Goal: Obtain resource: Obtain resource

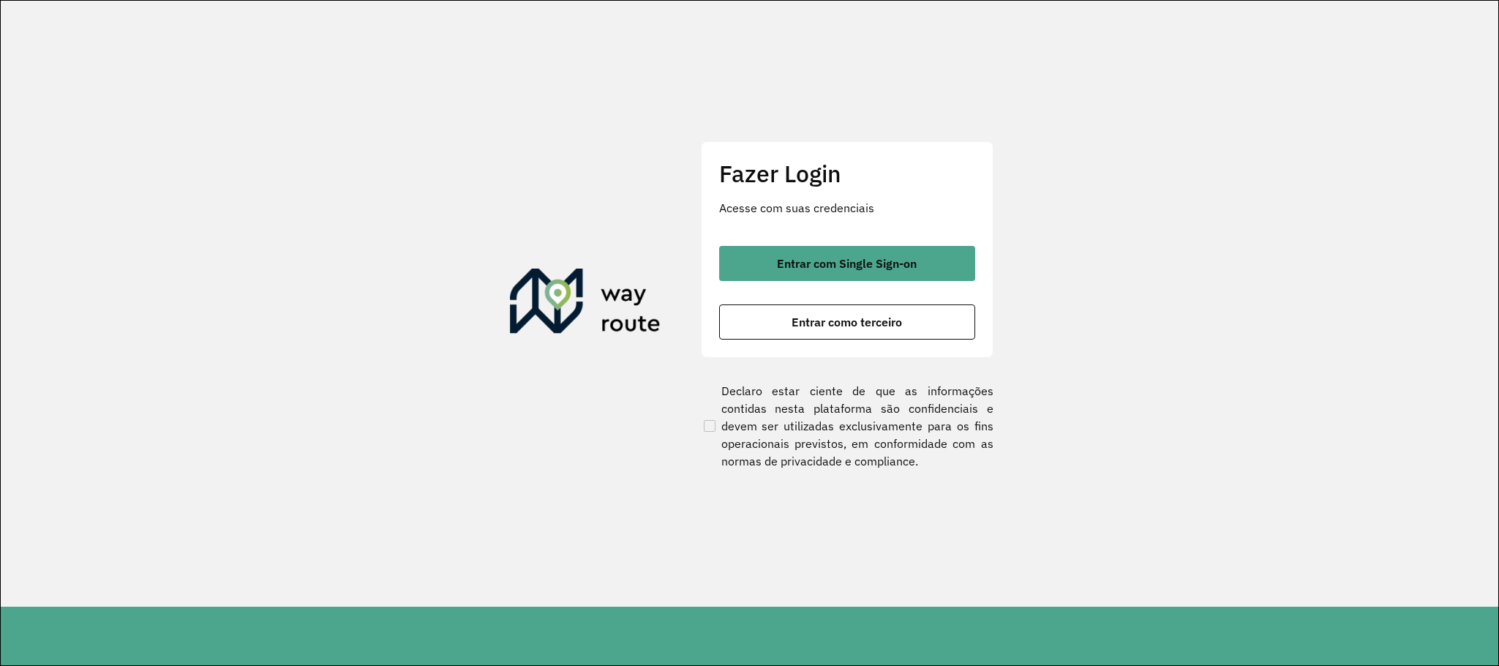
click at [799, 233] on div "Fazer Login Acesse com suas credenciais Entrar com Single Sign-on Entrar como t…" at bounding box center [847, 249] width 293 height 217
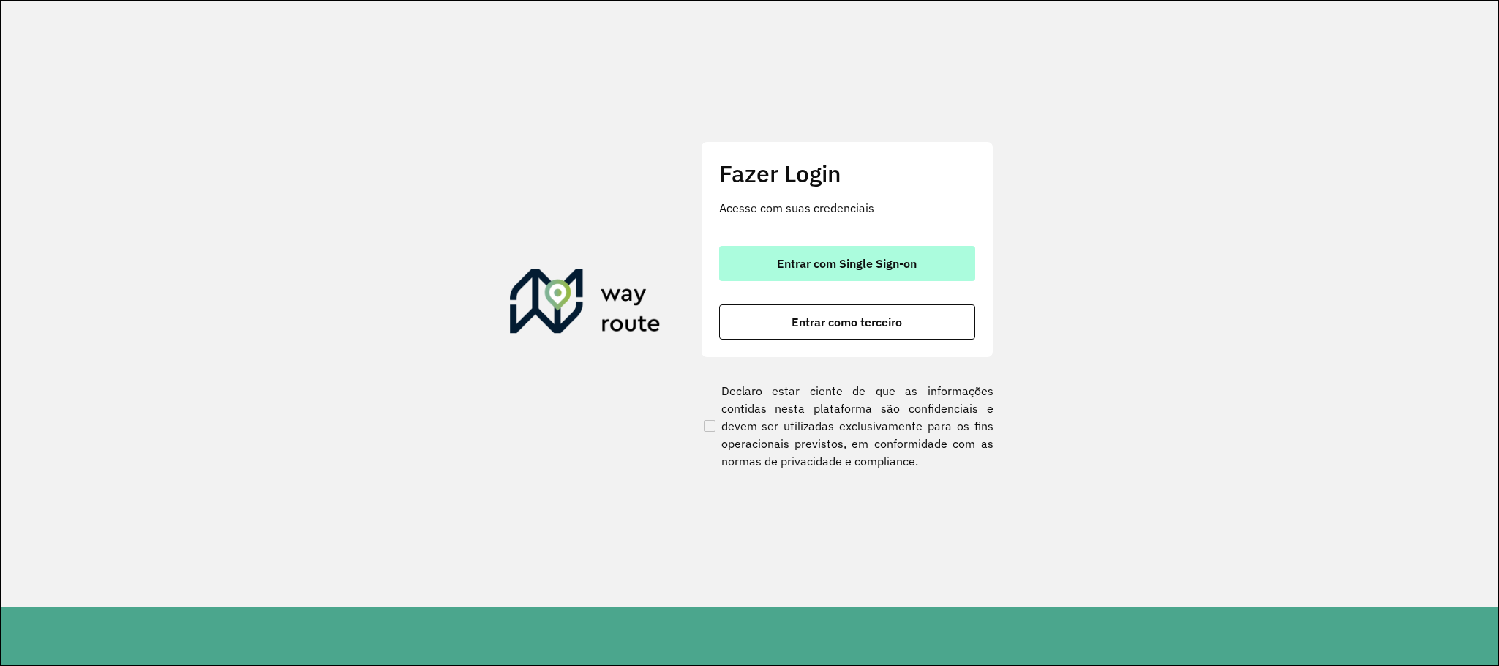
click at [813, 258] on span "Entrar com Single Sign-on" at bounding box center [847, 264] width 140 height 12
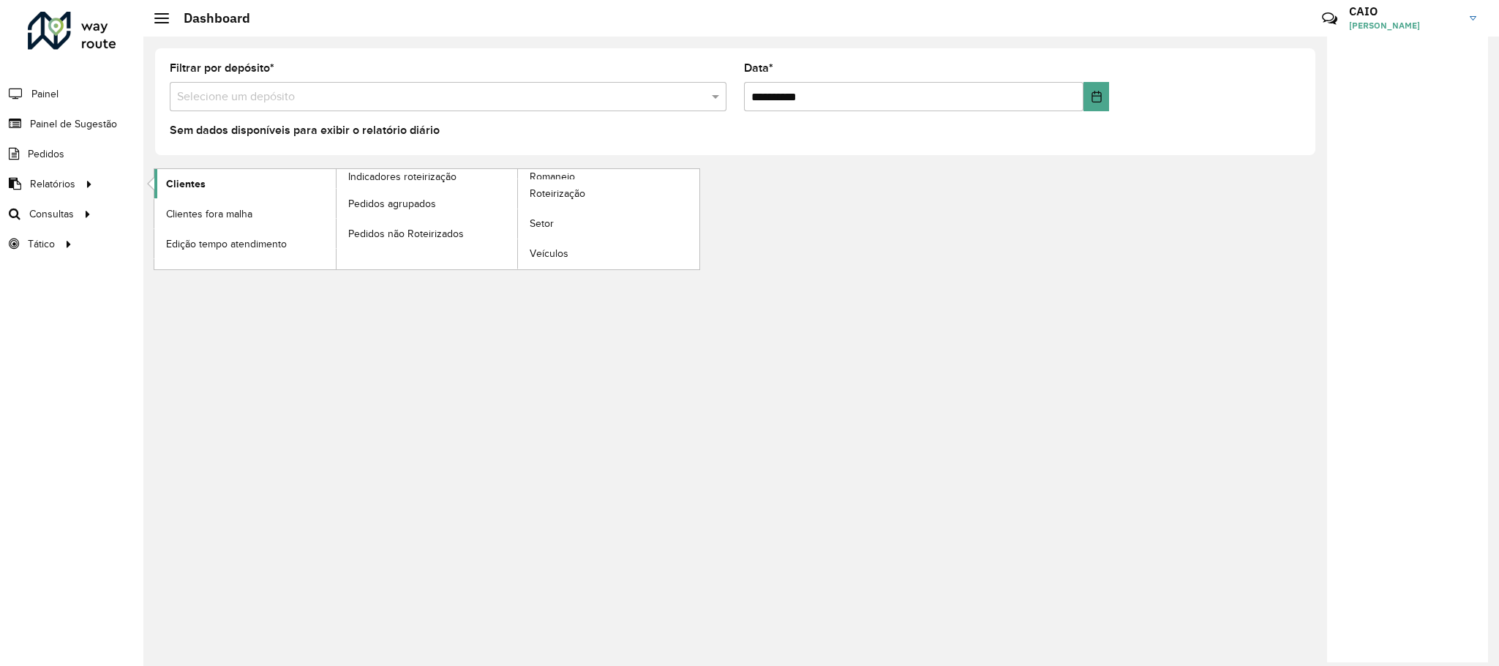
click at [184, 187] on span "Clientes" at bounding box center [186, 183] width 40 height 15
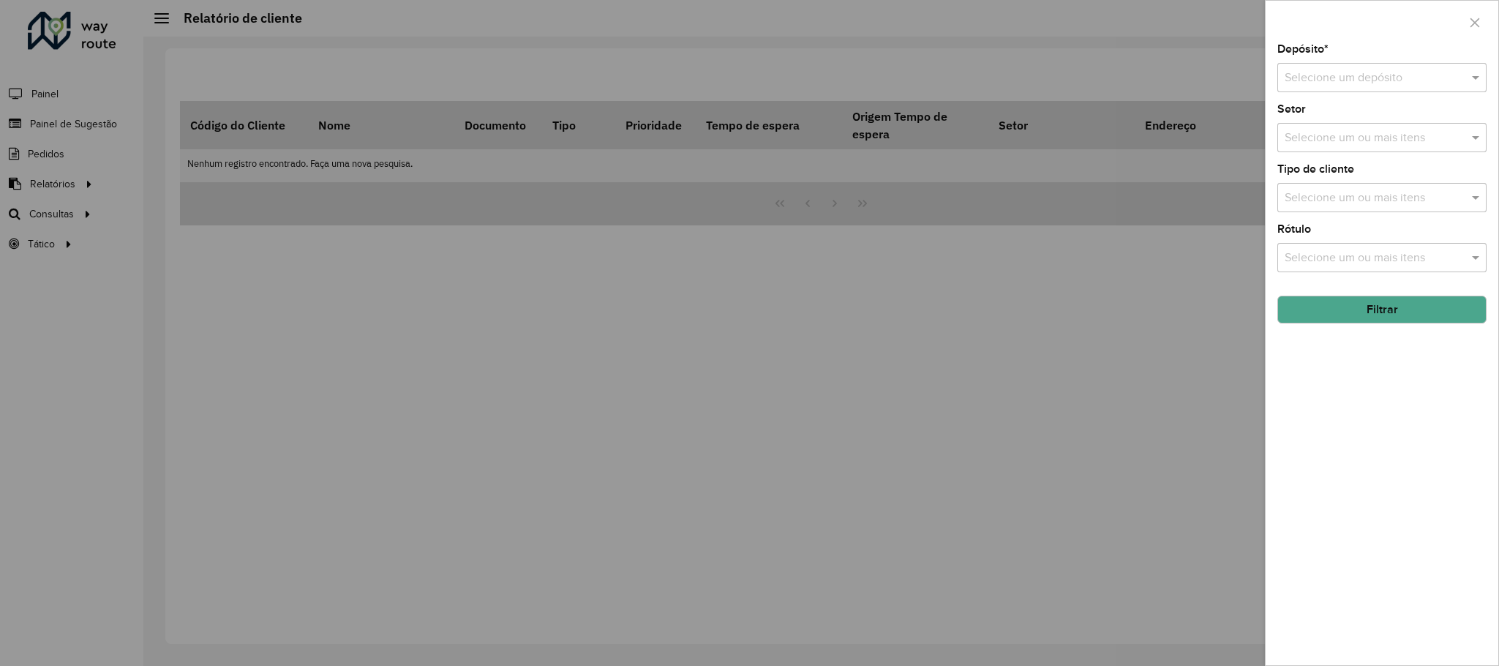
click at [1304, 88] on div "Selecione um depósito" at bounding box center [1381, 77] width 209 height 29
click at [1300, 148] on span "CDD Araçatuba" at bounding box center [1323, 145] width 79 height 12
click at [1337, 141] on input "text" at bounding box center [1374, 138] width 187 height 18
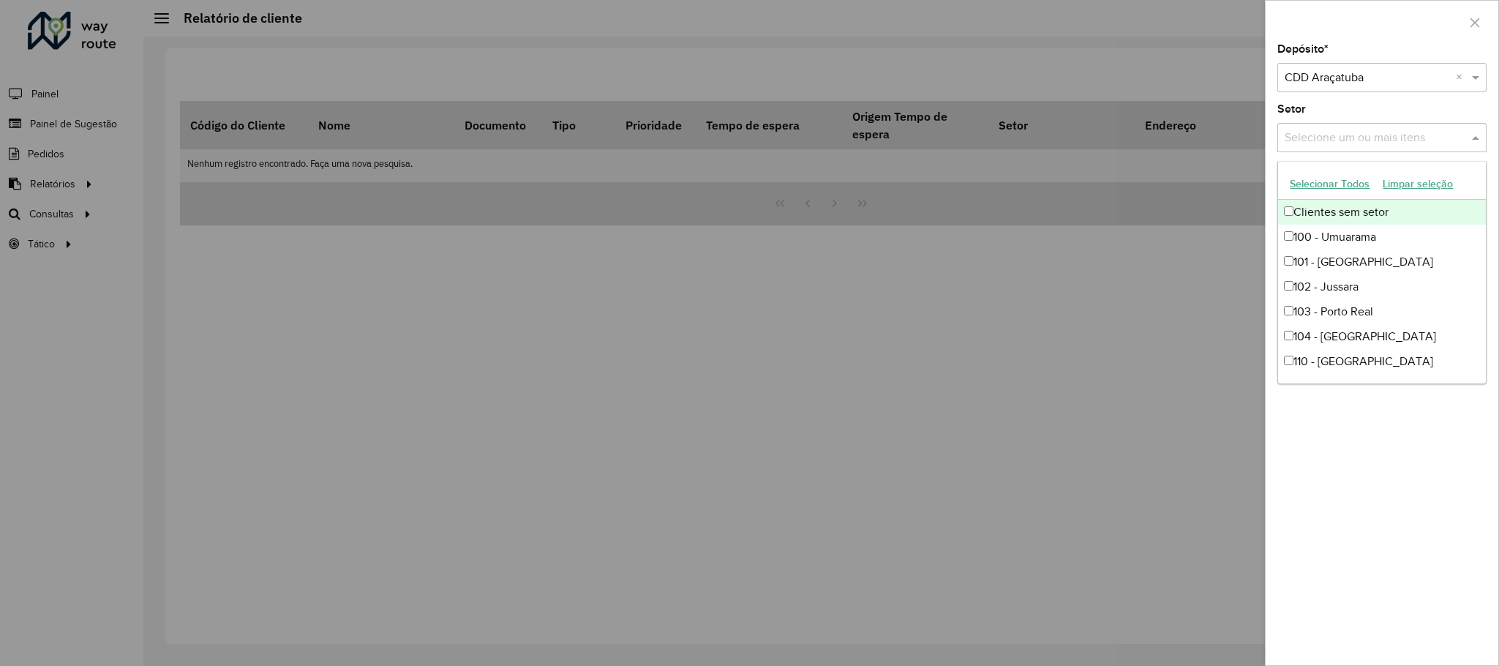
click at [1337, 141] on input "text" at bounding box center [1374, 138] width 187 height 18
click at [1363, 102] on div "Depósito * Selecione um depósito × CDD Araçatuba × Setor Selecione um ou mais i…" at bounding box center [1382, 354] width 233 height 621
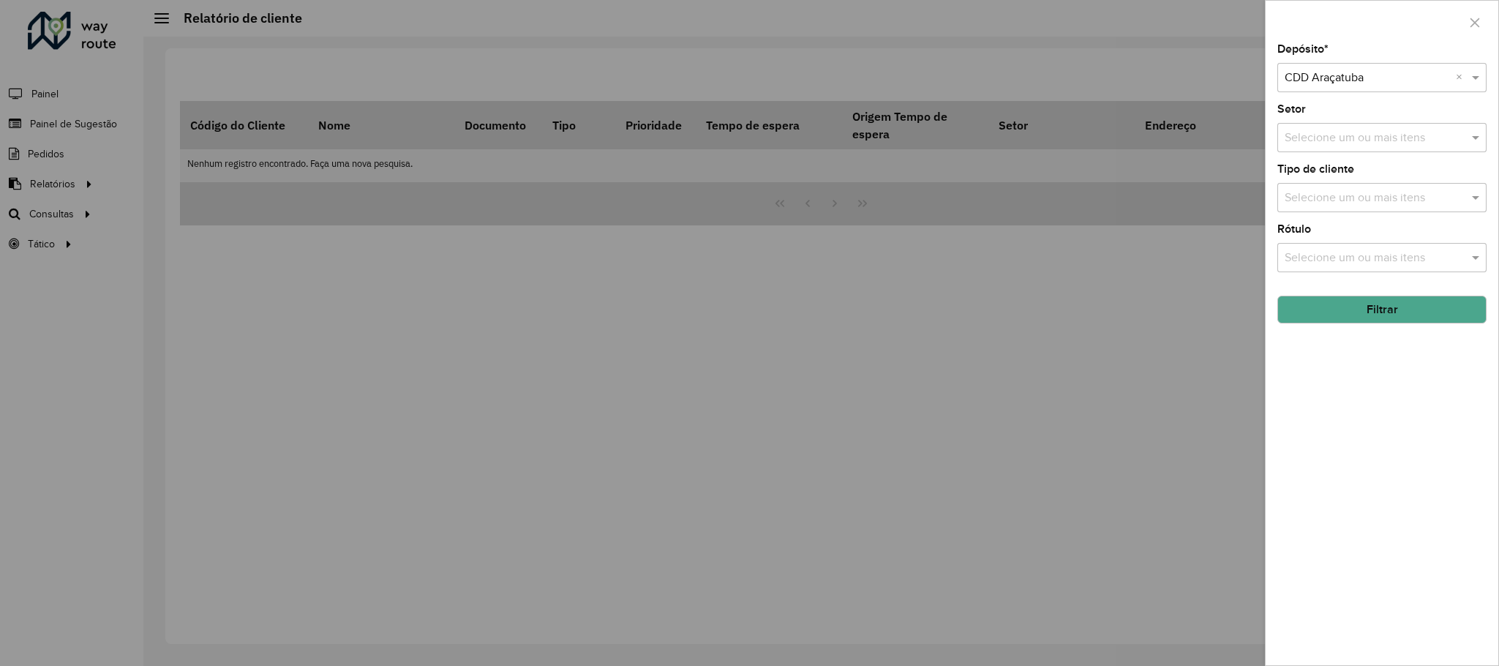
click at [1356, 207] on input "text" at bounding box center [1374, 198] width 187 height 18
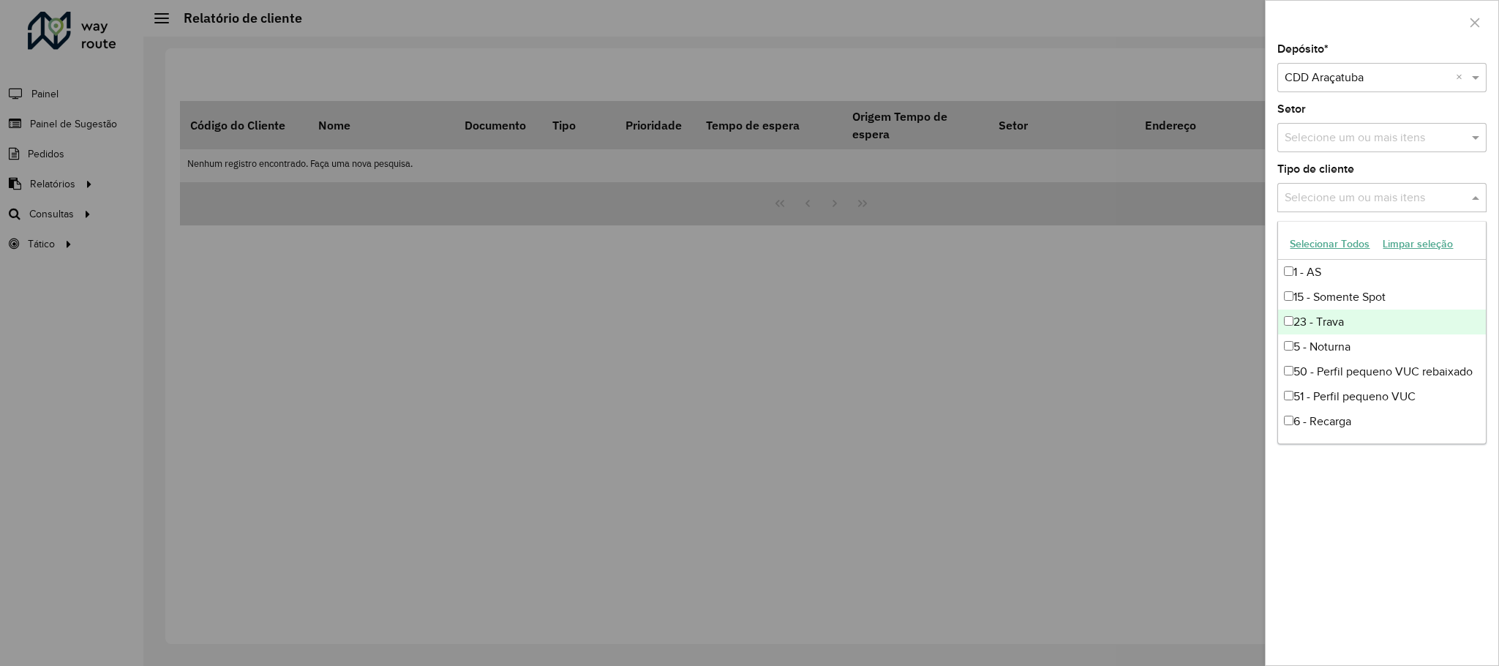
click at [1319, 330] on div "23 - Trava" at bounding box center [1381, 321] width 207 height 25
click at [1387, 157] on div "Depósito * Selecione um depósito × CDD Araçatuba × Setor Selecione um ou mais i…" at bounding box center [1382, 354] width 233 height 621
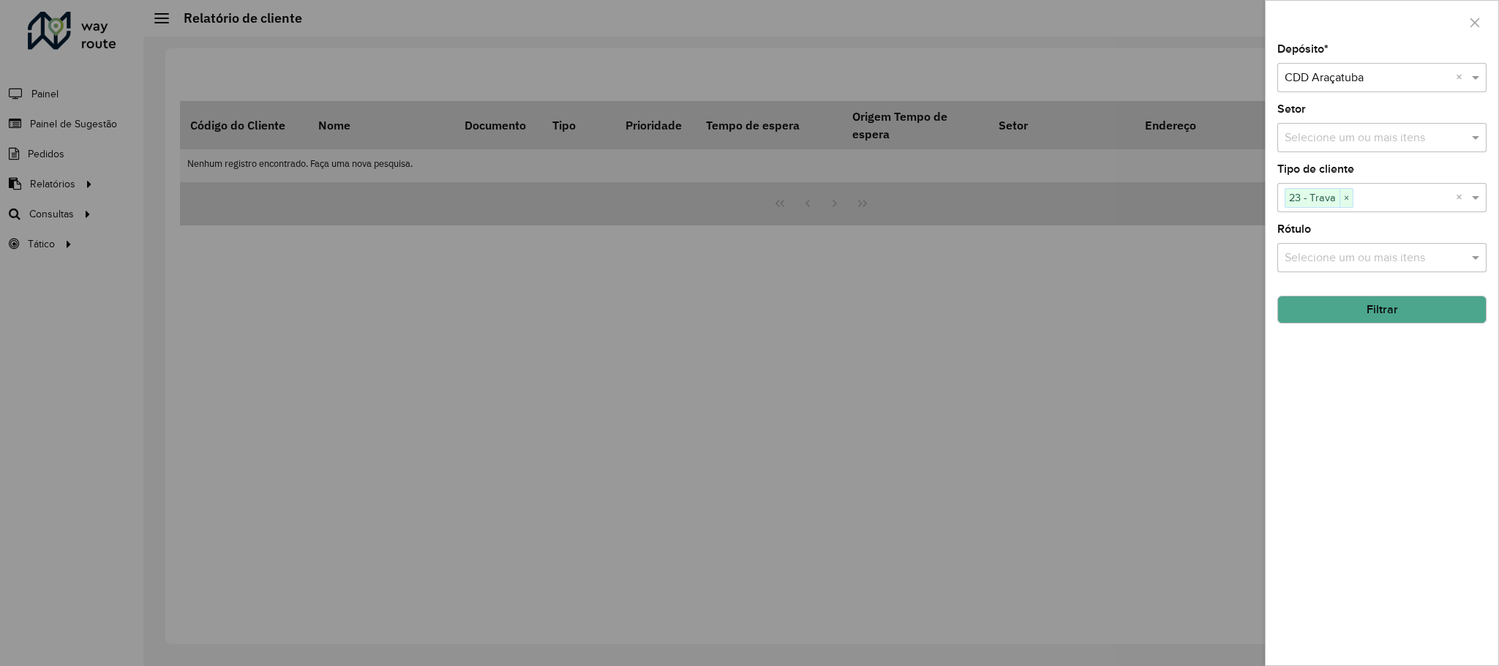
click at [1359, 241] on div "Rótulo Selecione um ou mais itens" at bounding box center [1381, 248] width 209 height 48
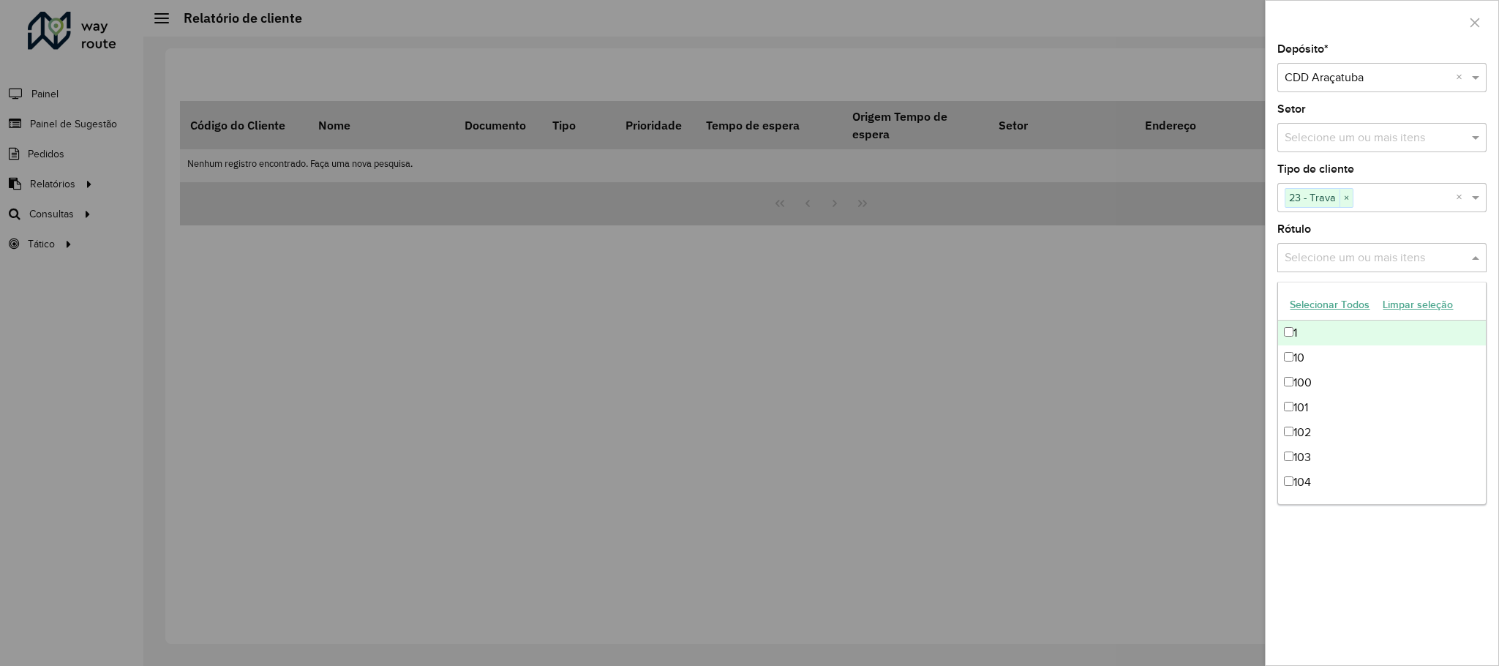
click at [1359, 250] on input "text" at bounding box center [1374, 258] width 187 height 18
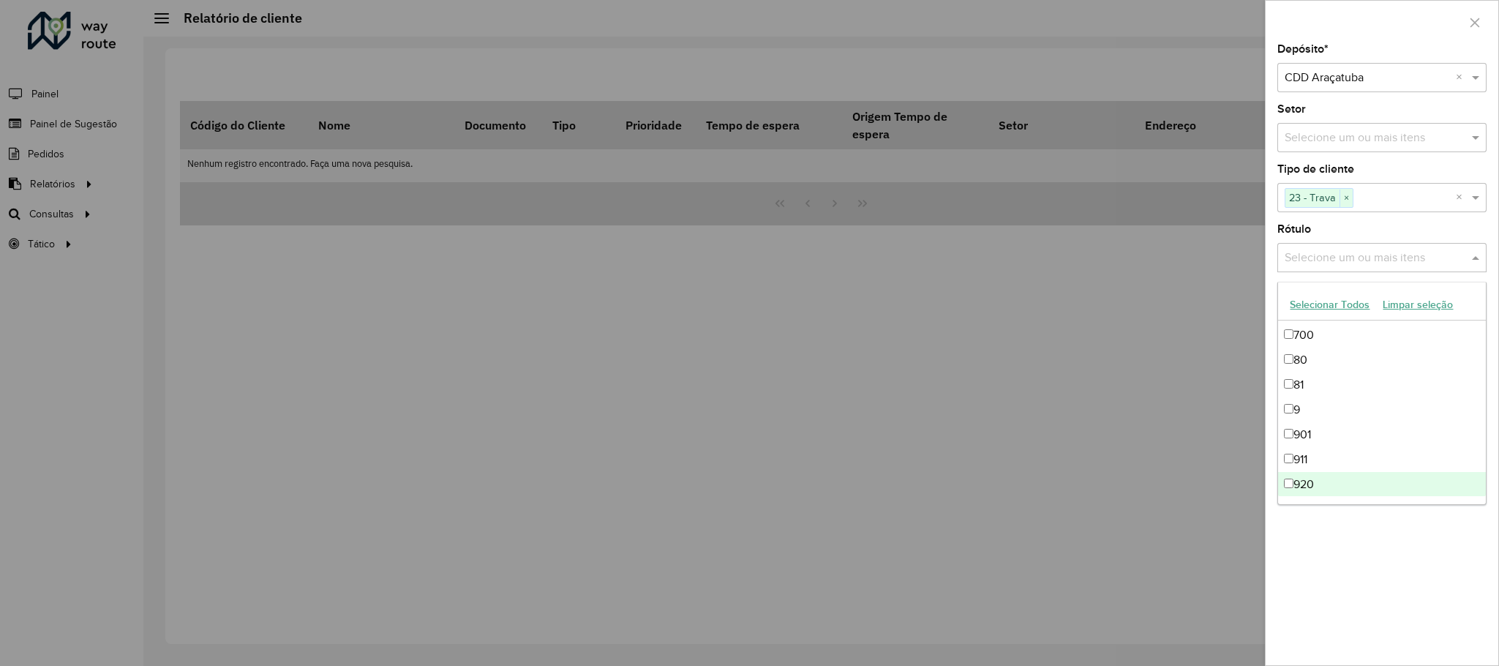
click at [1397, 582] on div "Depósito * Selecione um depósito × CDD Araçatuba × Setor Selecione um ou mais i…" at bounding box center [1382, 354] width 233 height 621
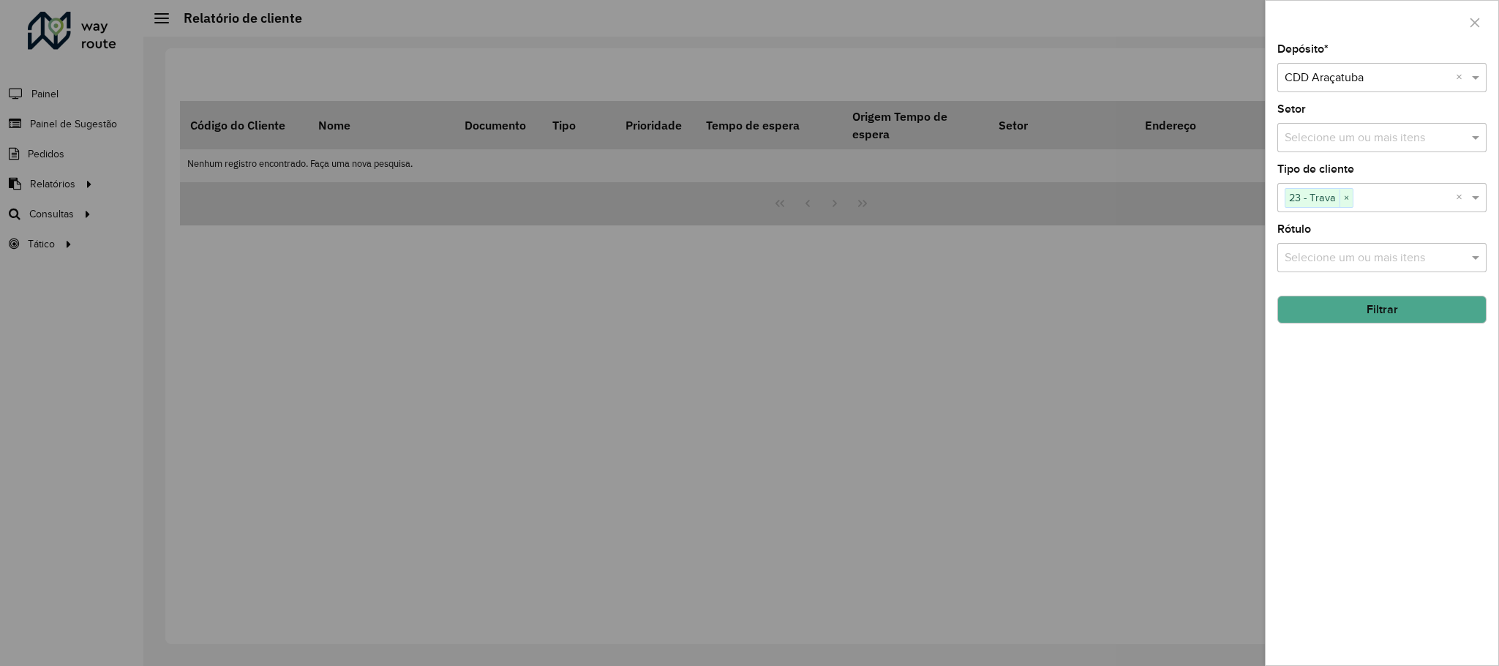
click at [1361, 298] on button "Filtrar" at bounding box center [1381, 310] width 209 height 28
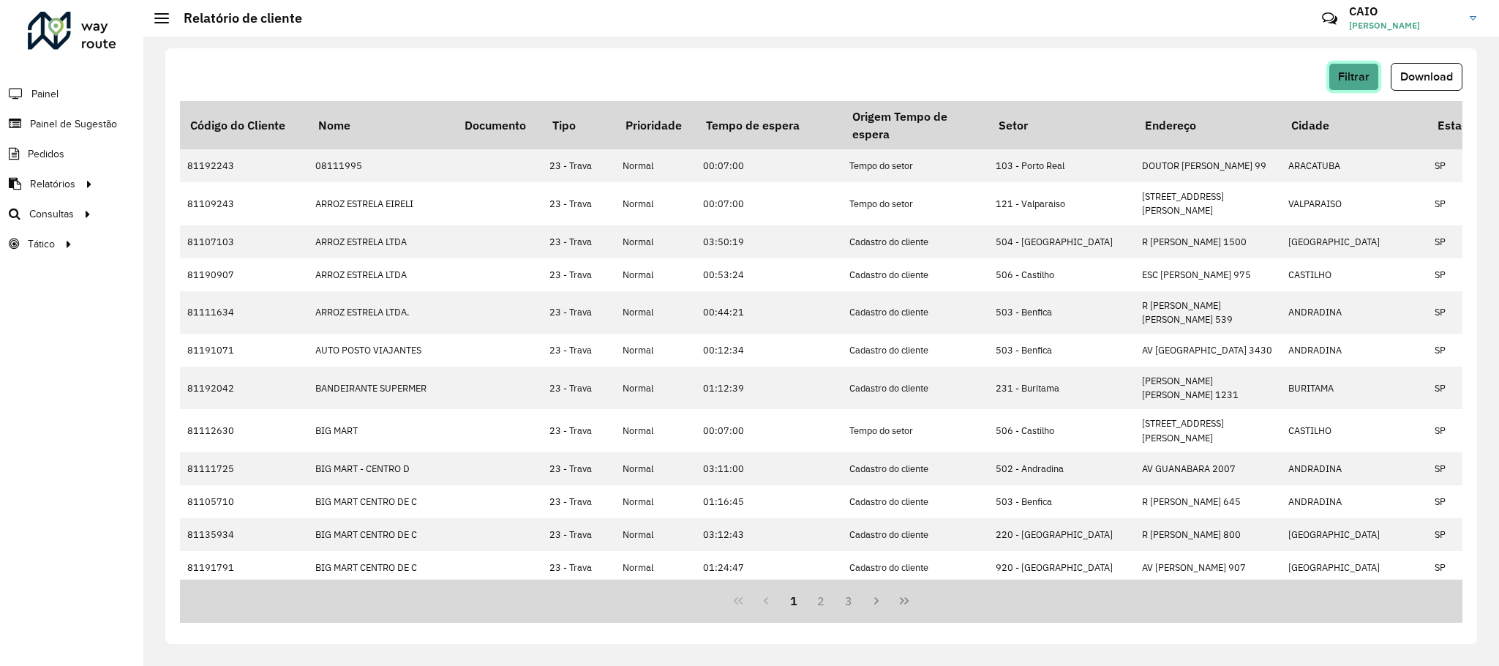
click at [1359, 69] on button "Filtrar" at bounding box center [1354, 77] width 50 height 28
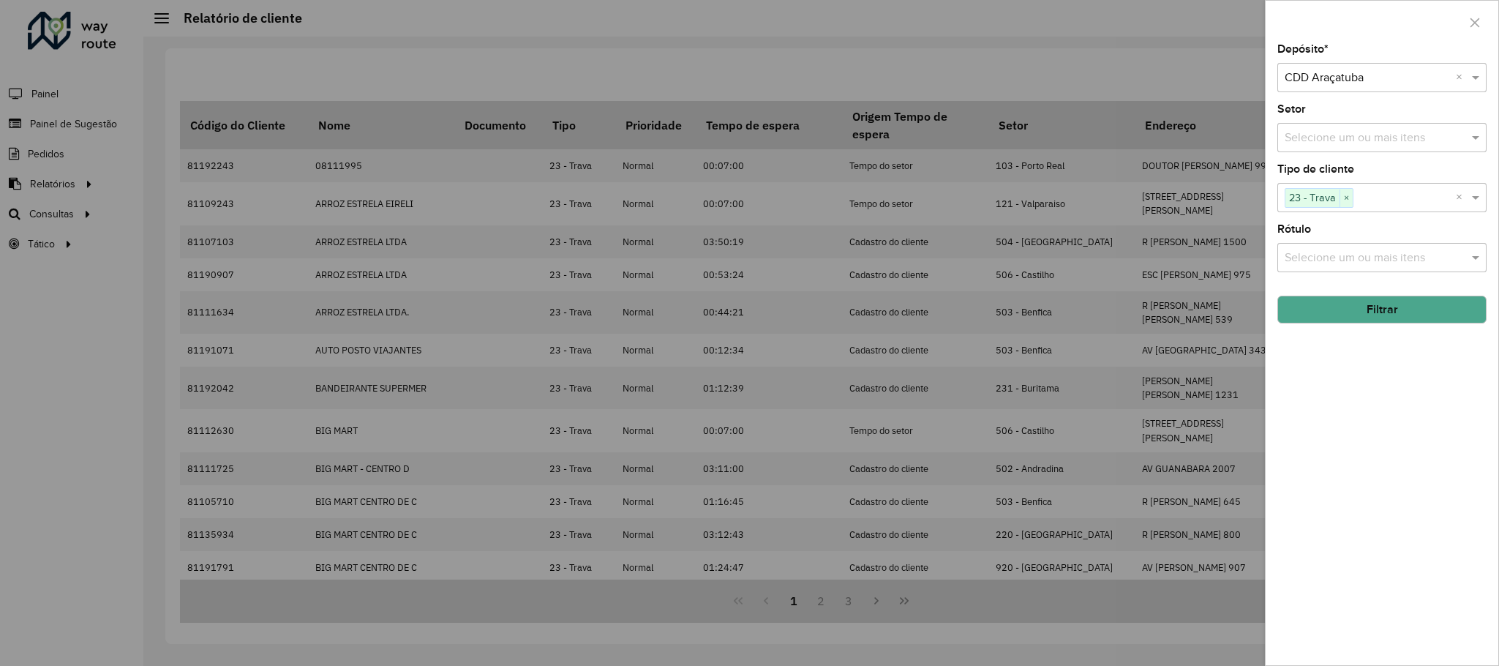
click at [1317, 259] on input "text" at bounding box center [1374, 258] width 187 height 18
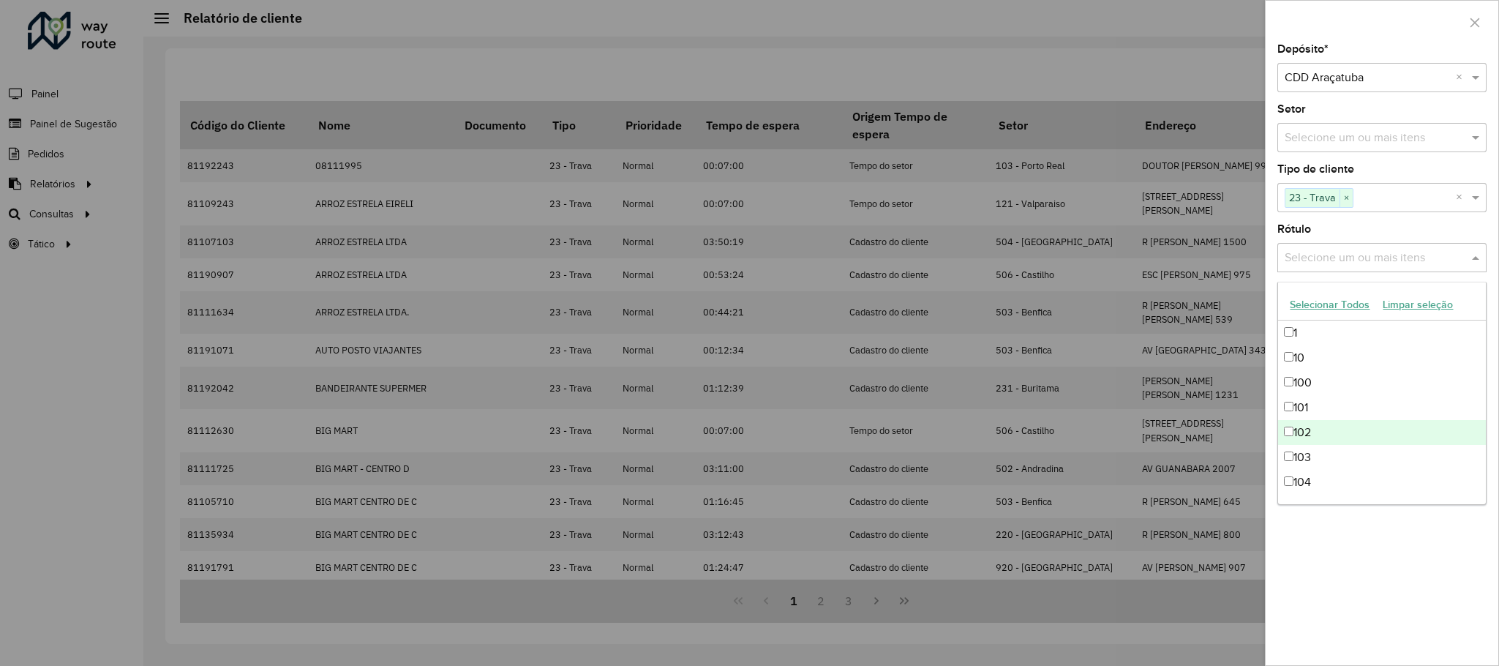
click at [1375, 620] on div "Depósito * Selecione um depósito × CDD Araçatuba × Setor Selecione um ou mais i…" at bounding box center [1382, 354] width 233 height 621
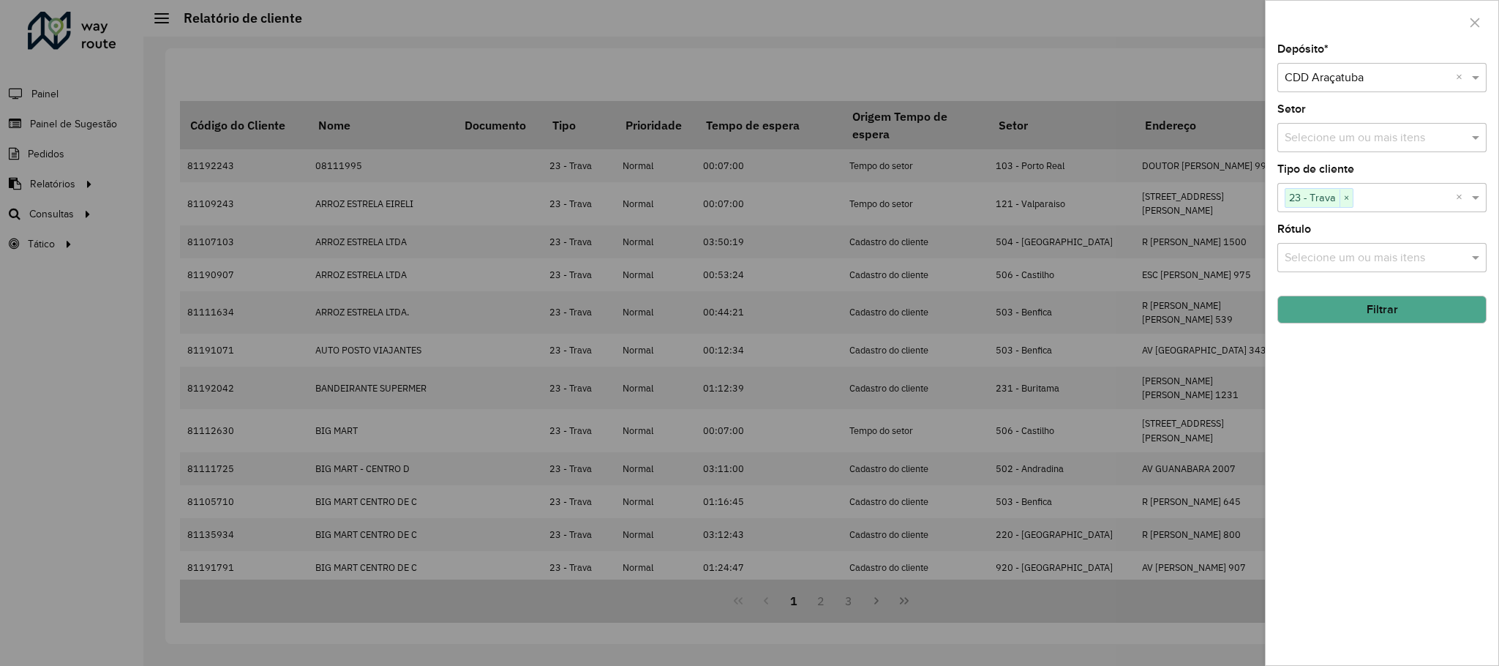
click at [1379, 295] on hb-field-button "Filtrar" at bounding box center [1381, 304] width 209 height 40
click at [1390, 304] on button "Filtrar" at bounding box center [1381, 310] width 209 height 28
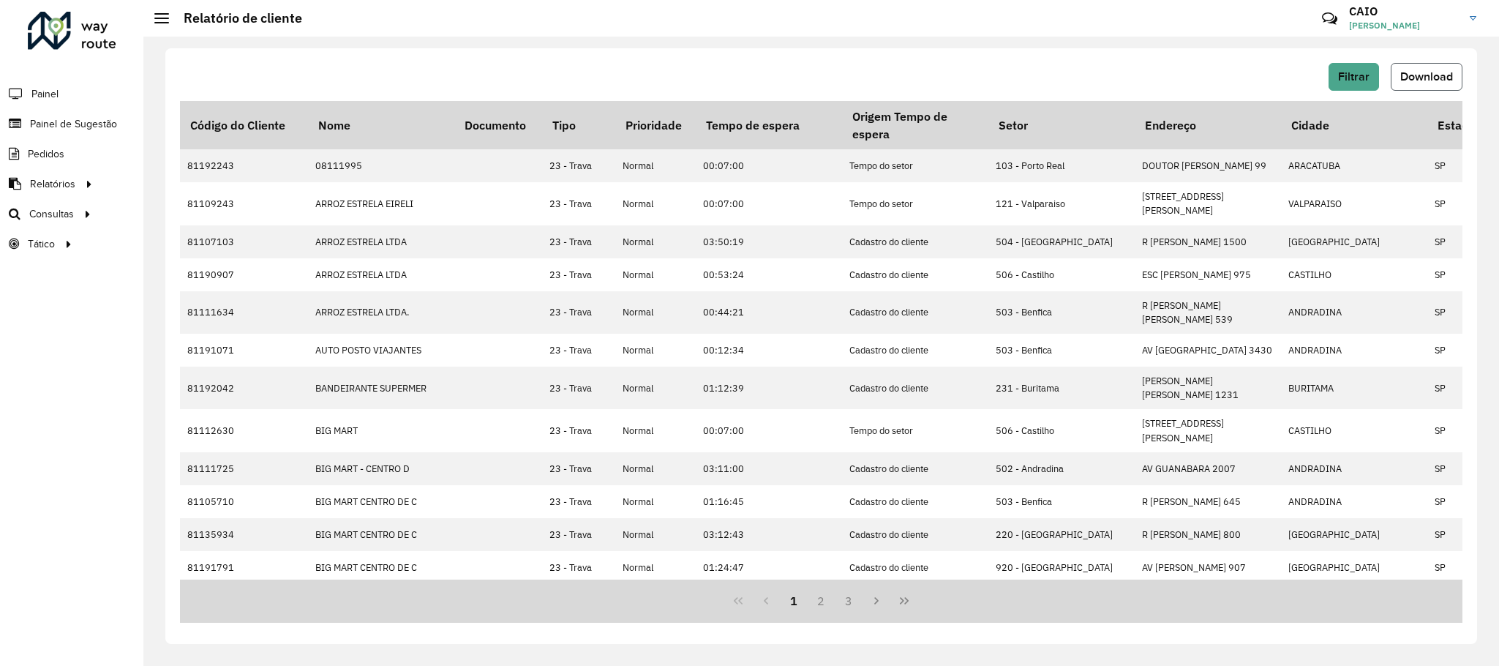
click at [1402, 66] on button "Download" at bounding box center [1427, 77] width 72 height 28
